Goal: Task Accomplishment & Management: Manage account settings

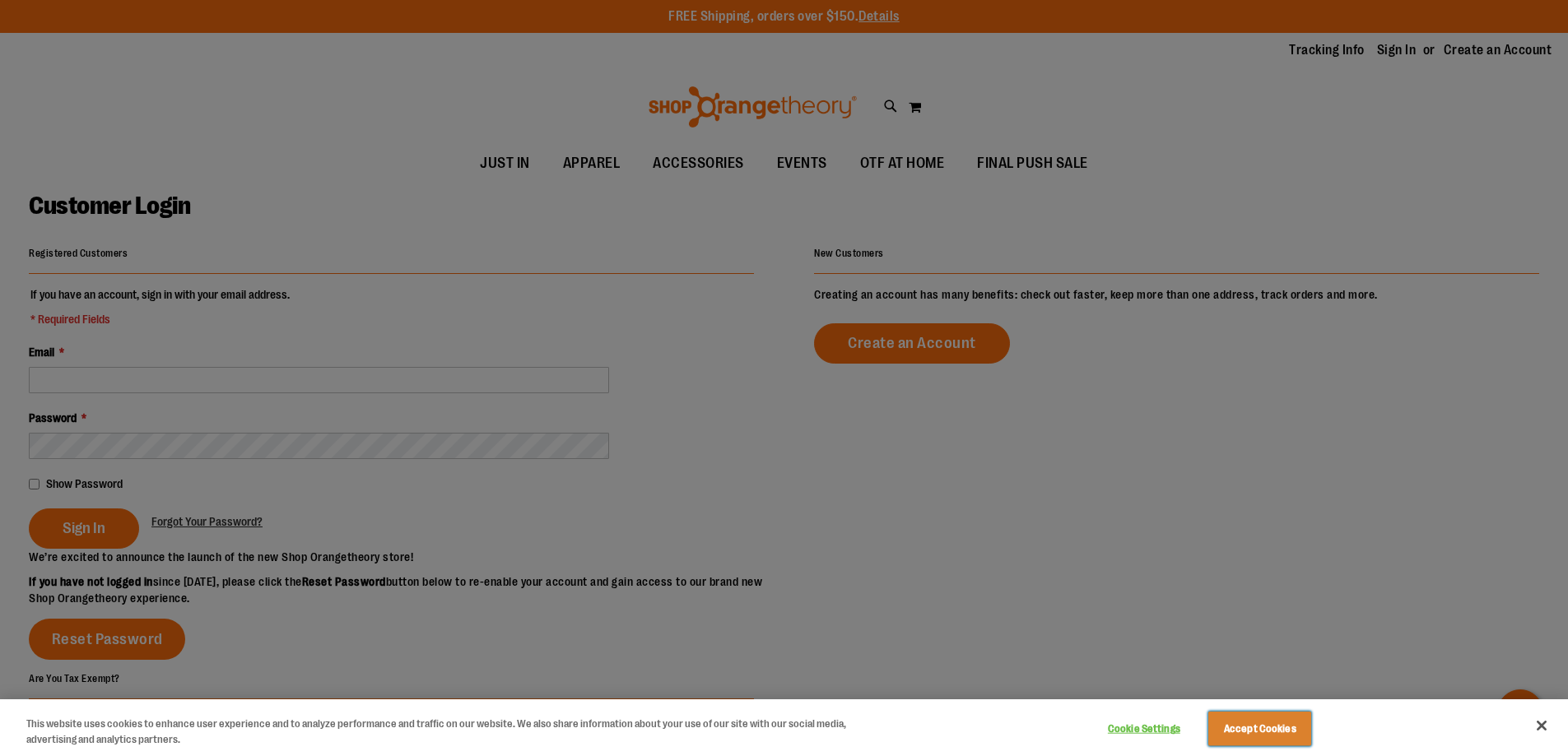
click at [1261, 728] on button "Accept Cookies" at bounding box center [1259, 729] width 103 height 35
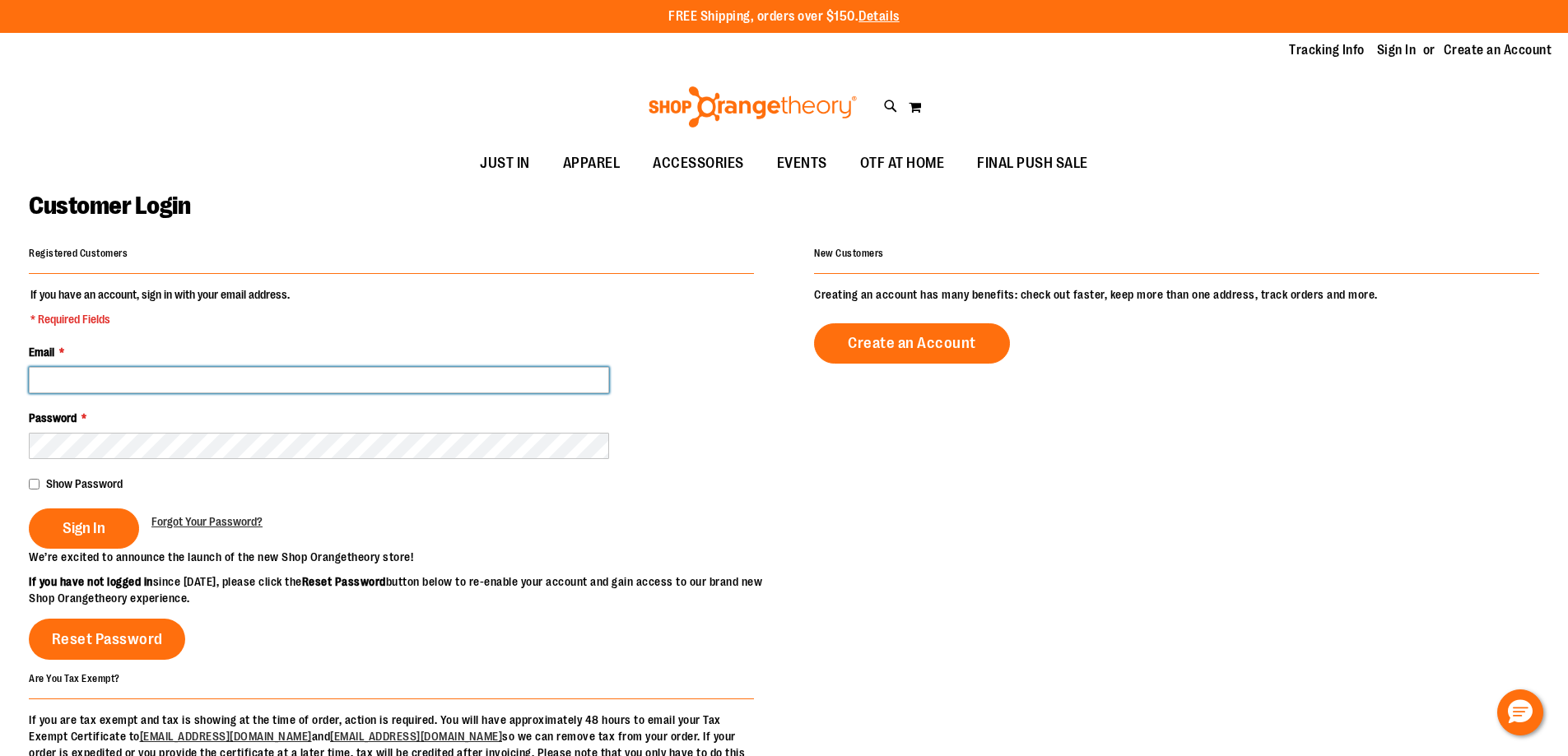
click at [414, 383] on input "Email *" at bounding box center [318, 380] width 580 height 26
click at [413, 384] on input "Email *" at bounding box center [318, 380] width 580 height 26
click at [163, 374] on input "Email *" at bounding box center [318, 380] width 580 height 26
click at [176, 379] on input "Email *" at bounding box center [318, 380] width 580 height 26
type input "**********"
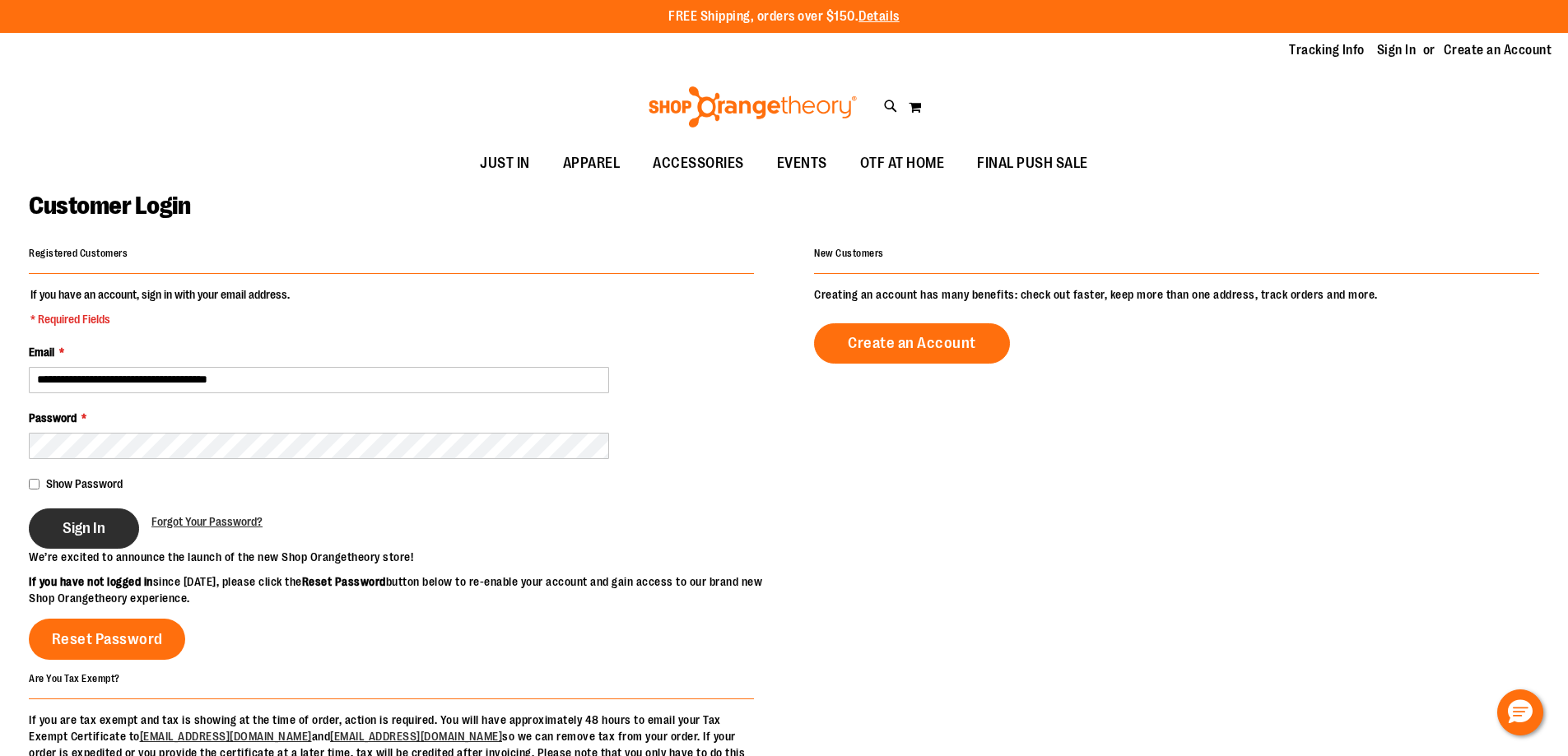
click at [87, 527] on span "Sign In" at bounding box center [84, 528] width 43 height 18
